Goal: Obtain resource: Download file/media

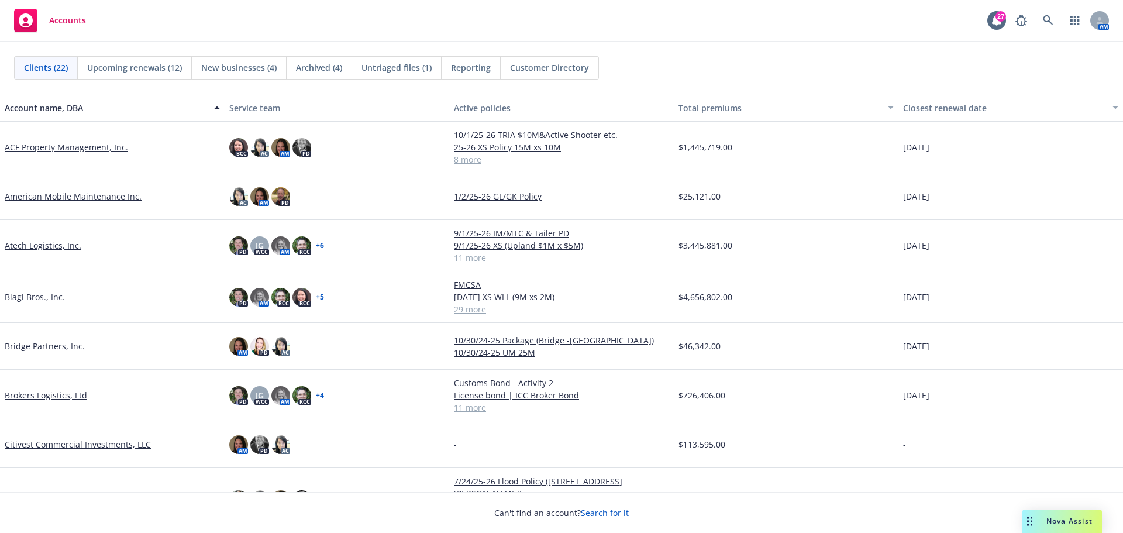
click at [64, 245] on link "Atech Logistics, Inc." at bounding box center [43, 245] width 77 height 12
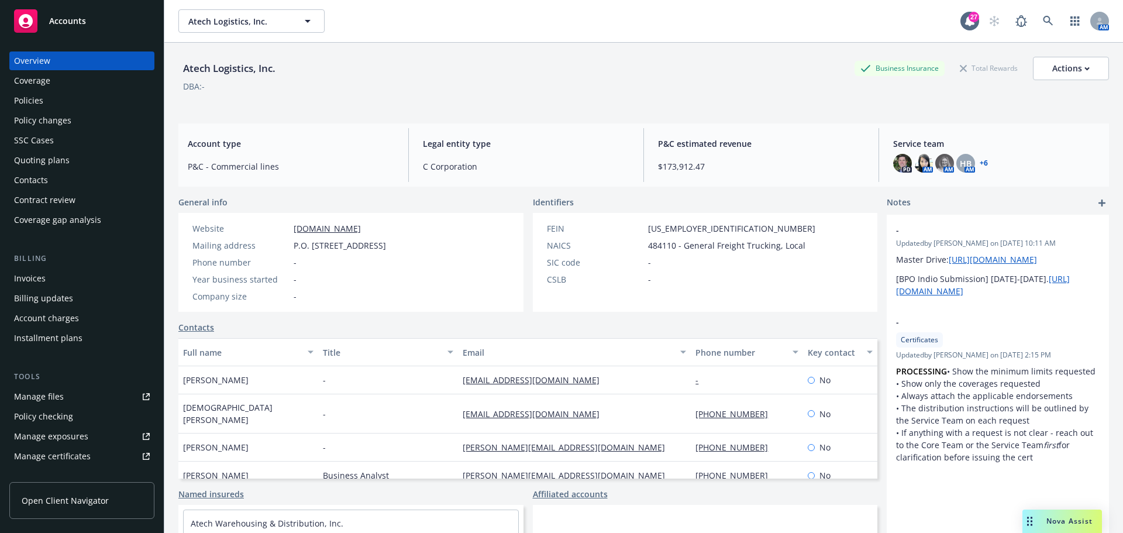
click at [45, 106] on div "Policies" at bounding box center [82, 100] width 136 height 19
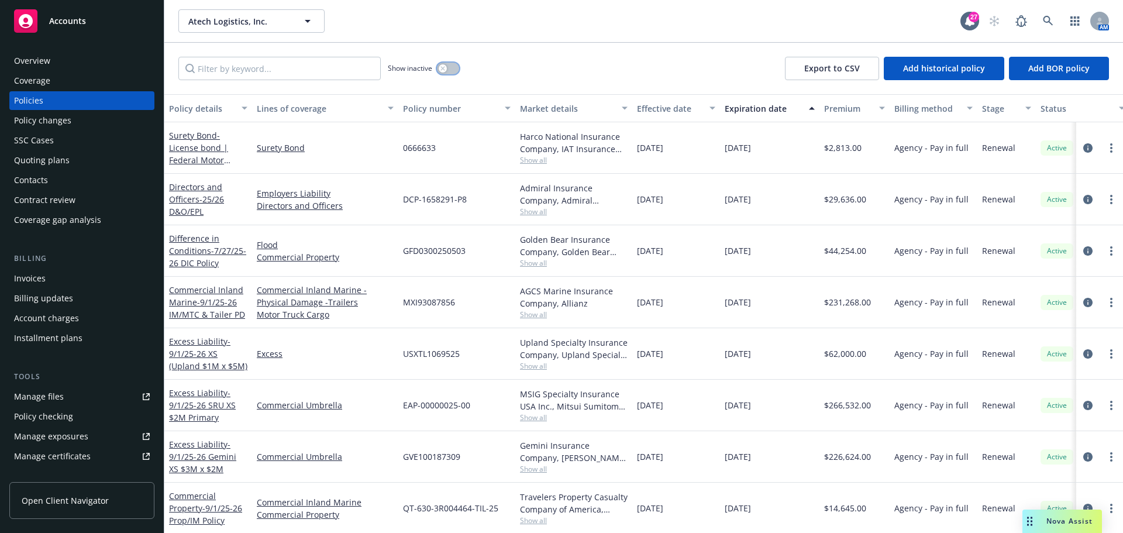
click at [445, 71] on div "button" at bounding box center [443, 68] width 8 height 8
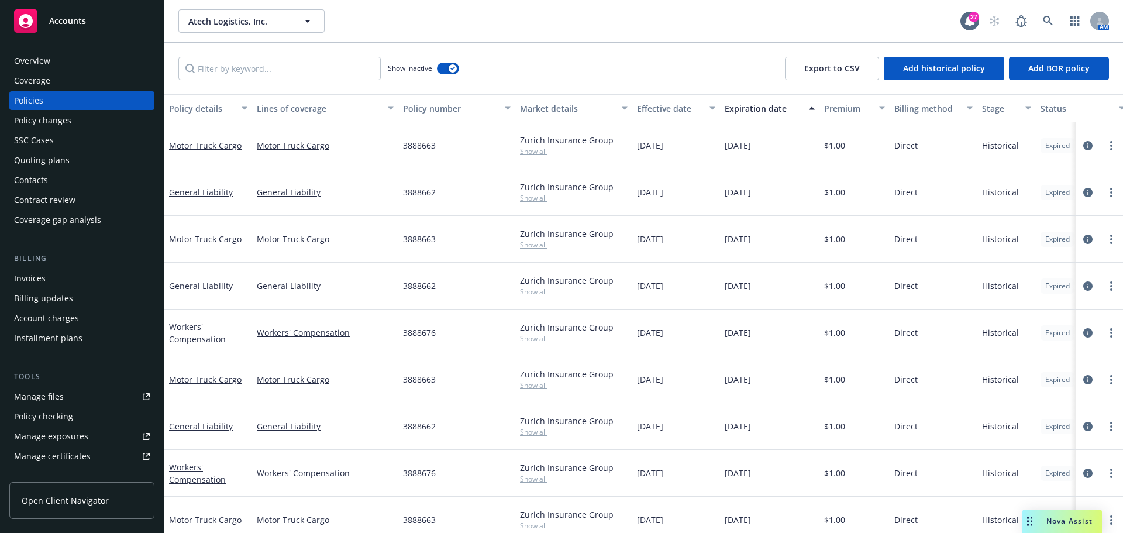
click at [664, 108] on div "Effective date" at bounding box center [670, 108] width 66 height 12
click at [675, 110] on div "Effective date" at bounding box center [670, 108] width 66 height 12
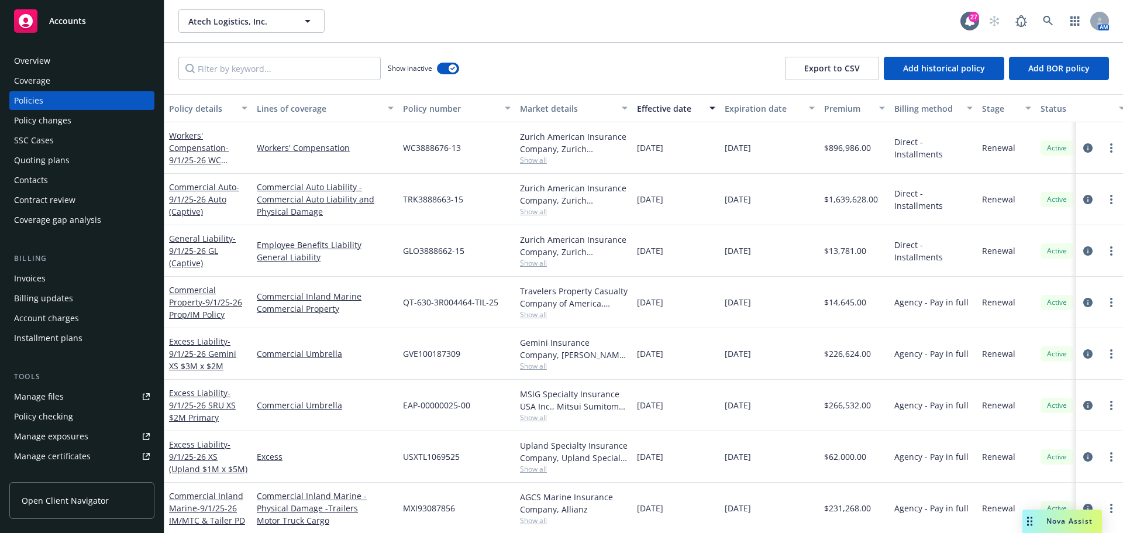
click at [675, 110] on div "Effective date" at bounding box center [670, 108] width 66 height 12
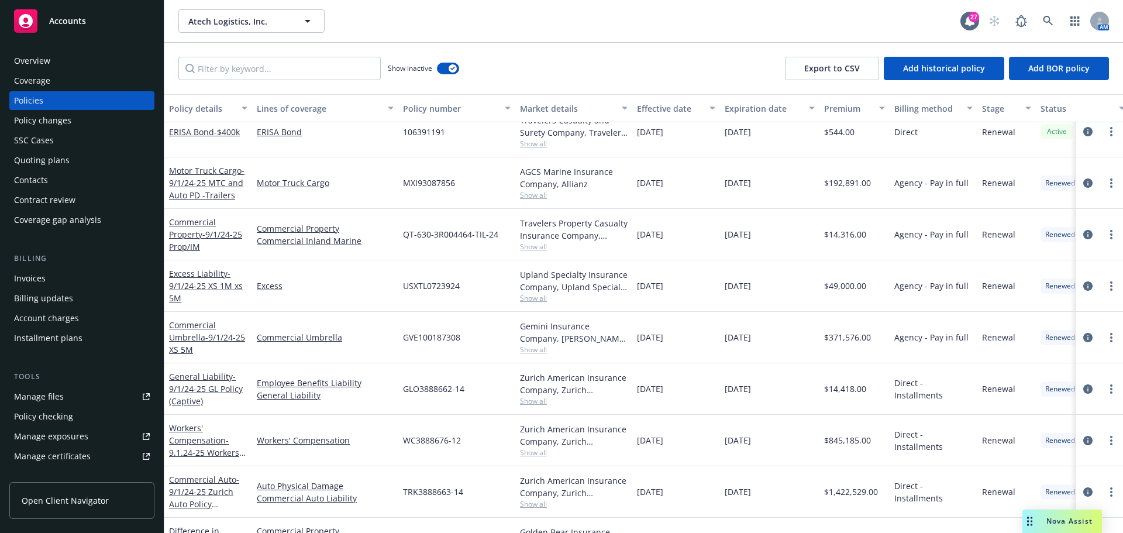
scroll to position [585, 0]
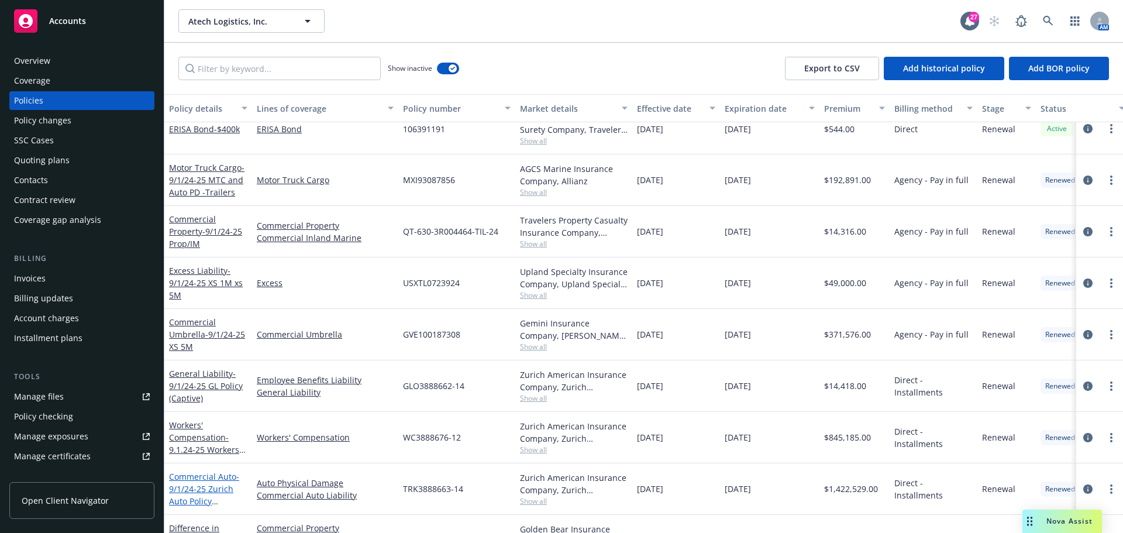
click at [217, 490] on span "- 9/1/24-25 Zurich Auto Policy (Captive)" at bounding box center [204, 495] width 70 height 48
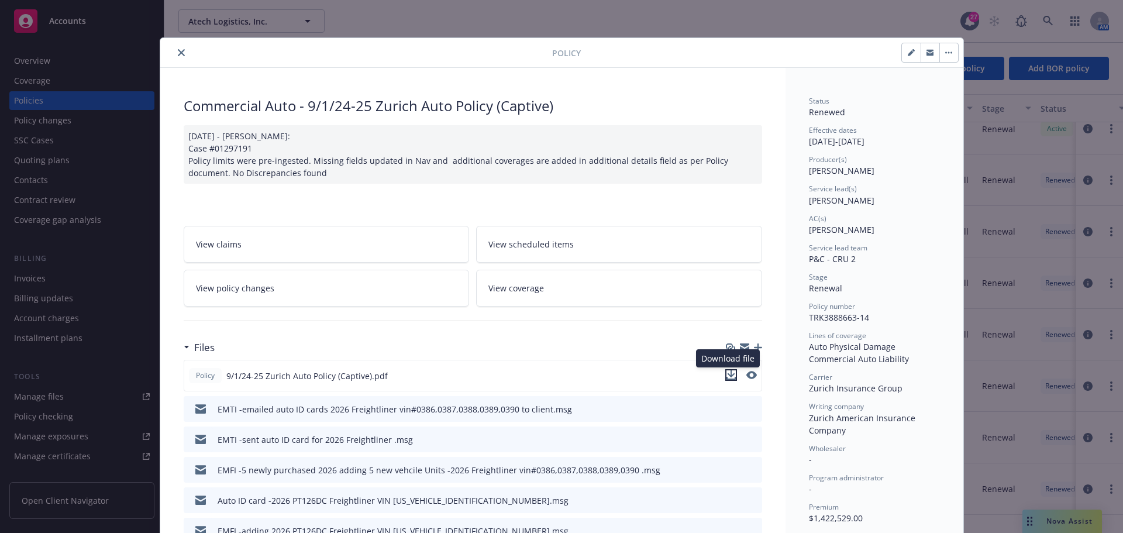
click at [727, 375] on icon "download file" at bounding box center [731, 374] width 9 height 9
click at [174, 51] on button "close" at bounding box center [181, 53] width 14 height 14
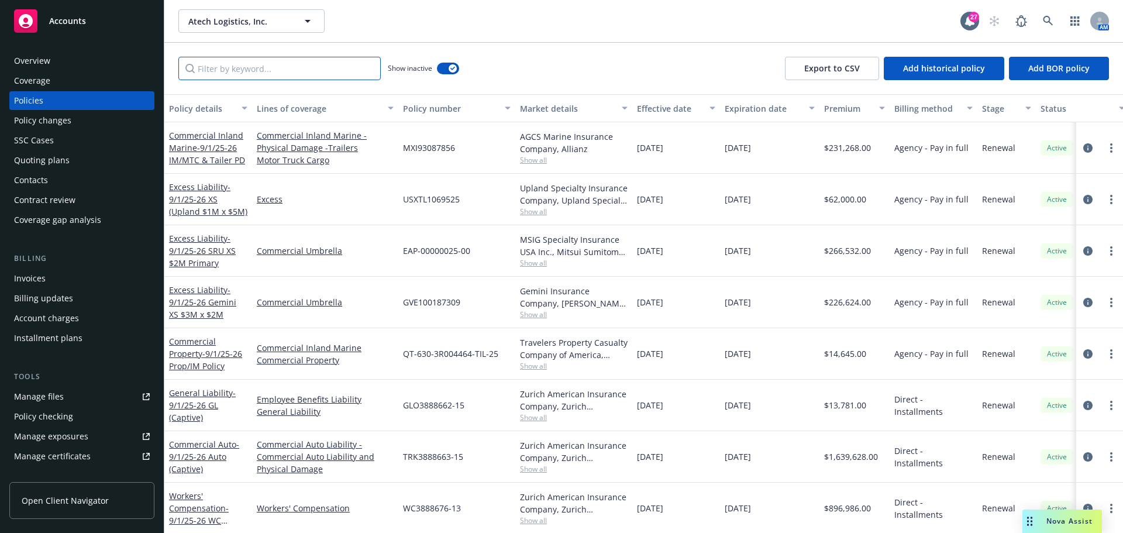
click at [336, 71] on input "Filter by keyword..." at bounding box center [279, 68] width 202 height 23
type input "auto"
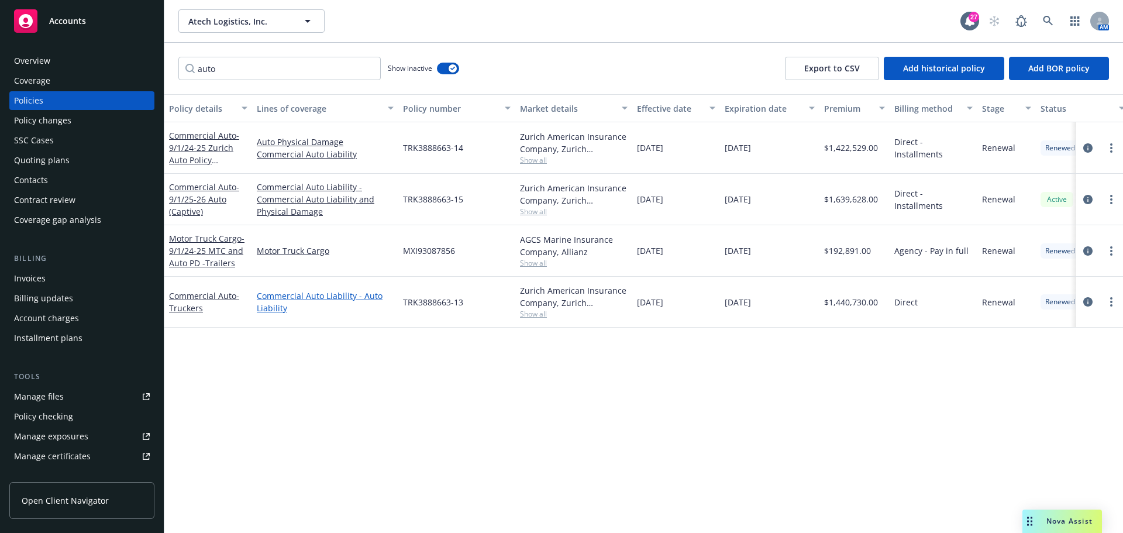
click at [367, 293] on link "Commercial Auto Liability - Auto Liability" at bounding box center [325, 302] width 137 height 25
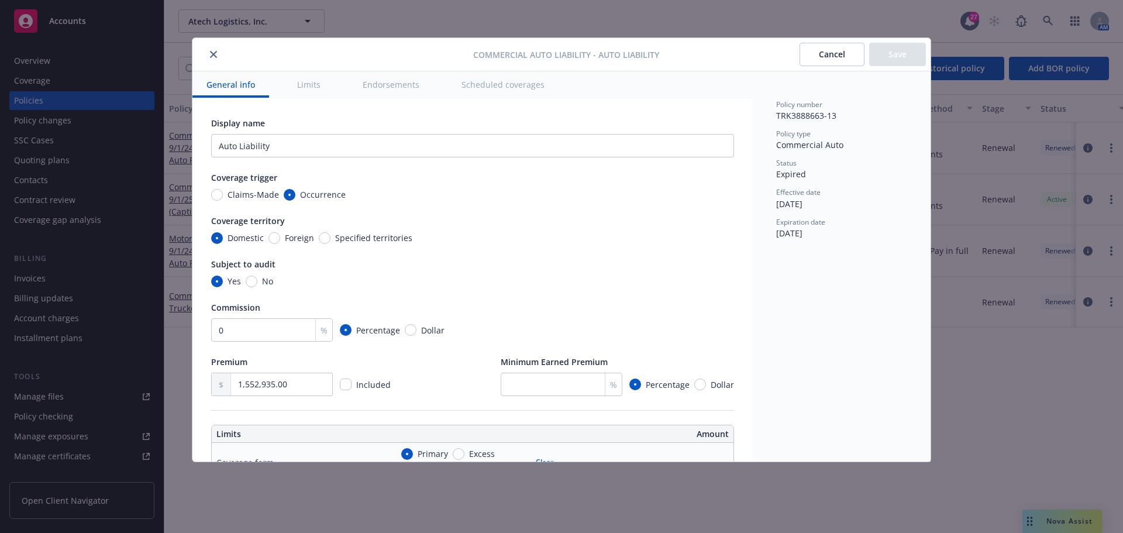
click at [840, 48] on button "Cancel" at bounding box center [832, 54] width 65 height 23
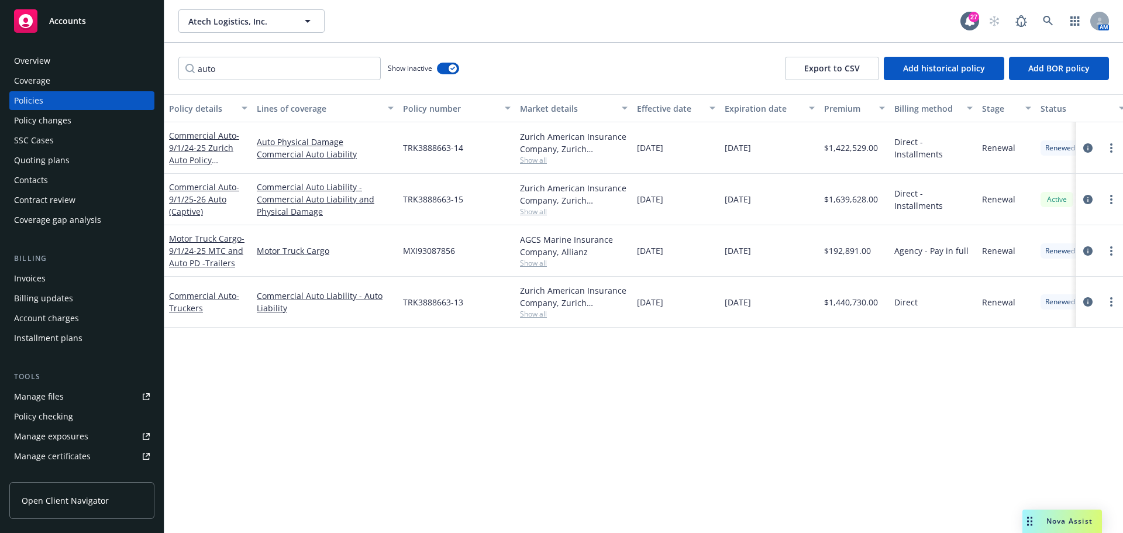
click at [199, 294] on link "Commercial Auto - Truckers" at bounding box center [204, 301] width 70 height 23
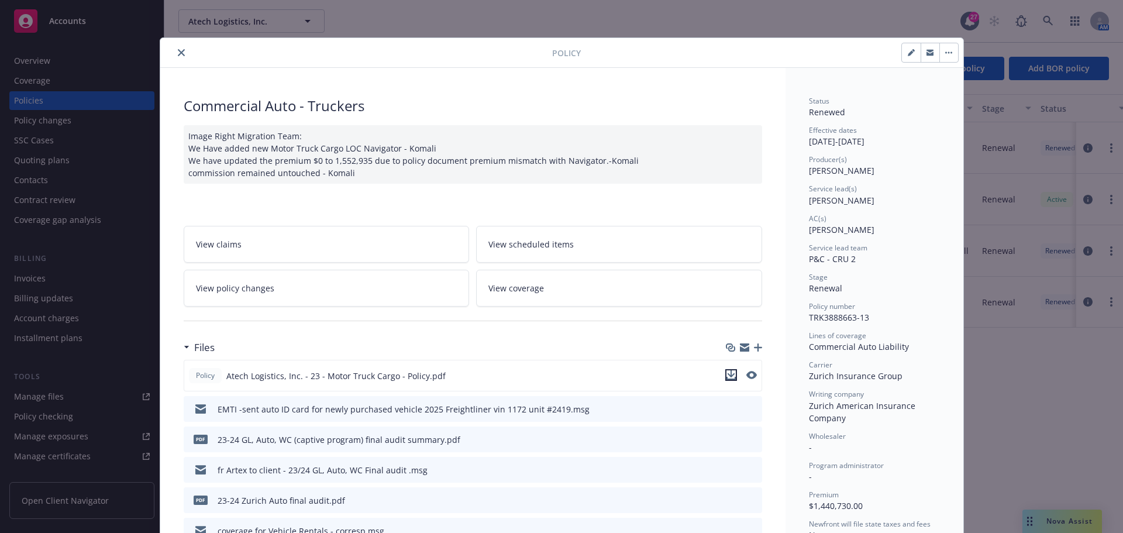
click at [730, 373] on icon "download file" at bounding box center [731, 374] width 9 height 9
